Goal: Use online tool/utility

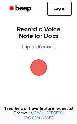
click at [39, 65] on span "button" at bounding box center [39, 68] width 28 height 28
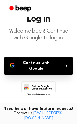
scroll to position [43, 0]
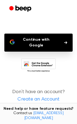
click at [48, 43] on button "Continue with Google" at bounding box center [38, 43] width 69 height 18
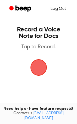
click at [58, 7] on link "Log Out" at bounding box center [58, 8] width 27 height 13
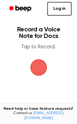
click at [38, 69] on span "button" at bounding box center [39, 67] width 31 height 31
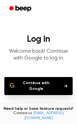
click at [38, 79] on button "Continue with Google" at bounding box center [38, 86] width 69 height 18
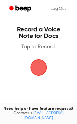
click at [39, 71] on span "button" at bounding box center [39, 68] width 30 height 30
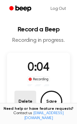
click at [27, 101] on button "Delete" at bounding box center [25, 102] width 22 height 22
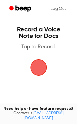
click at [41, 66] on span "button" at bounding box center [39, 68] width 22 height 22
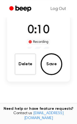
scroll to position [37, 0]
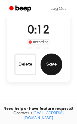
click at [55, 63] on button "Save" at bounding box center [52, 65] width 22 height 22
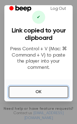
click at [37, 91] on button "OK" at bounding box center [39, 92] width 60 height 12
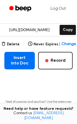
scroll to position [74, 0]
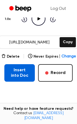
click at [23, 70] on button "Insert into Doc" at bounding box center [19, 73] width 31 height 18
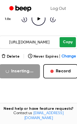
click at [63, 39] on button "Copy" at bounding box center [68, 42] width 16 height 10
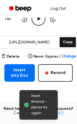
click at [60, 8] on link "Log Out" at bounding box center [58, 8] width 27 height 13
